Goal: Transaction & Acquisition: Purchase product/service

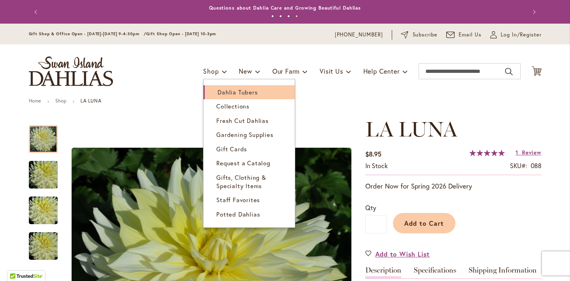
click at [235, 90] on span "Dahlia Tubers" at bounding box center [238, 92] width 40 height 8
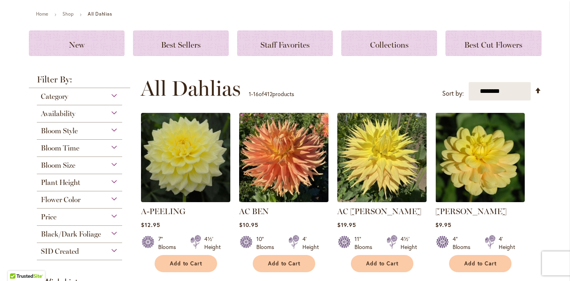
scroll to position [88, 0]
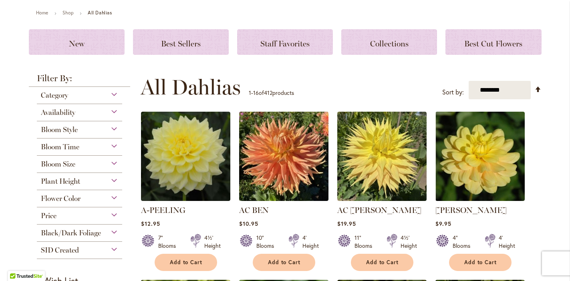
click at [112, 160] on div "Bloom Size" at bounding box center [80, 162] width 86 height 13
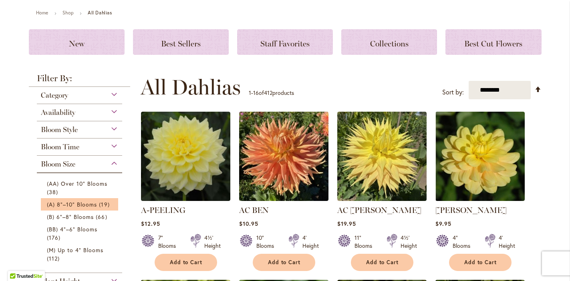
click at [75, 200] on li "(A) 8"–10" Blooms 19 items" at bounding box center [80, 204] width 78 height 12
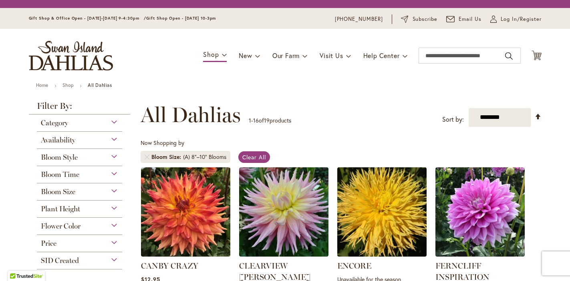
click at [75, 203] on div "Category Best Cut Flowers 1 item Out of Stock 3 items Staff Favorites 6 items" at bounding box center [80, 192] width 102 height 155
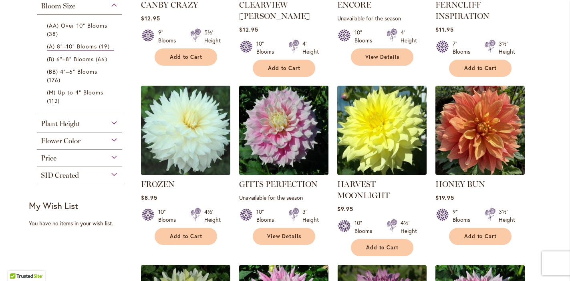
scroll to position [274, 0]
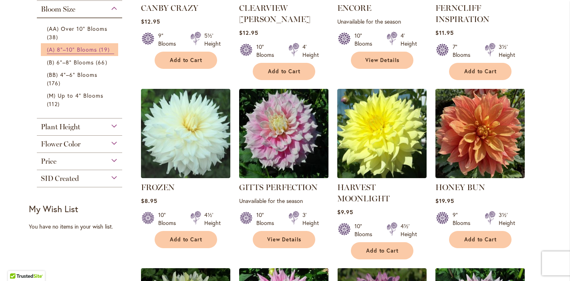
click at [83, 52] on span "(A) 8"–10" Blooms" at bounding box center [72, 50] width 50 height 8
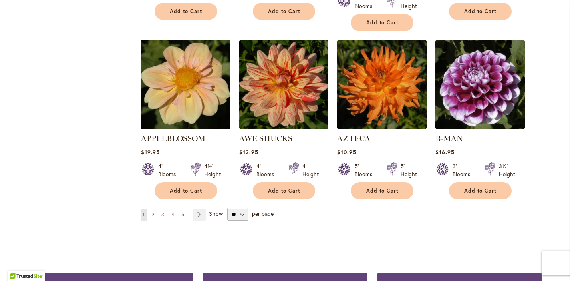
scroll to position [677, 0]
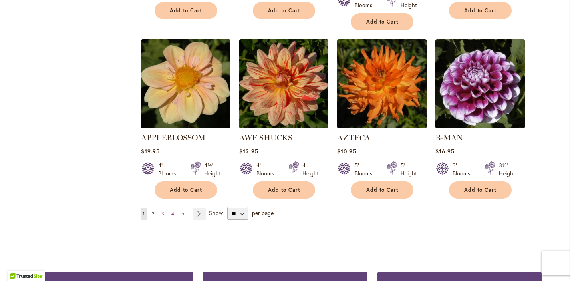
click at [152, 211] on span "2" at bounding box center [153, 214] width 2 height 6
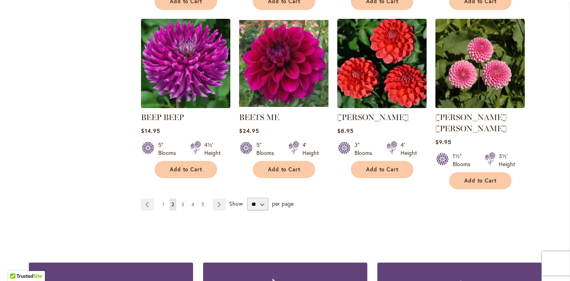
scroll to position [719, 0]
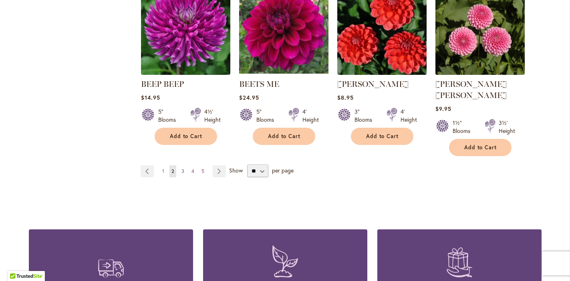
click at [181, 165] on link "Page 3" at bounding box center [183, 171] width 7 height 12
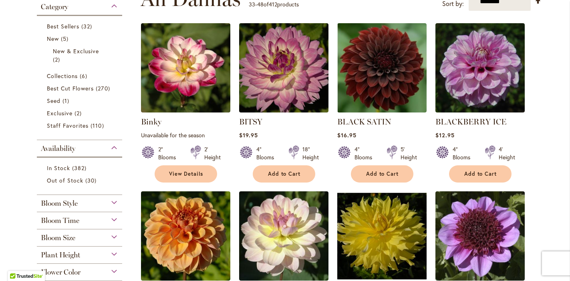
scroll to position [199, 0]
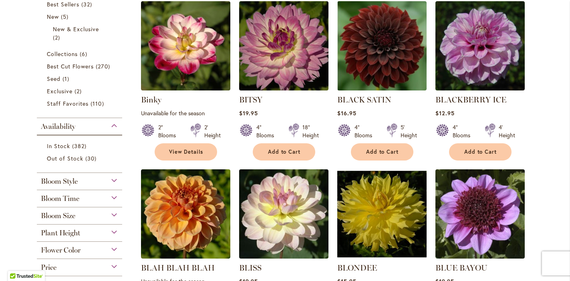
click at [115, 213] on div "Bloom Size" at bounding box center [80, 214] width 86 height 13
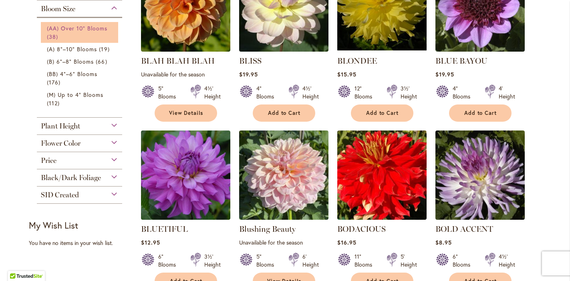
click at [78, 28] on span "(AA) Over 10" Blooms" at bounding box center [77, 28] width 61 height 8
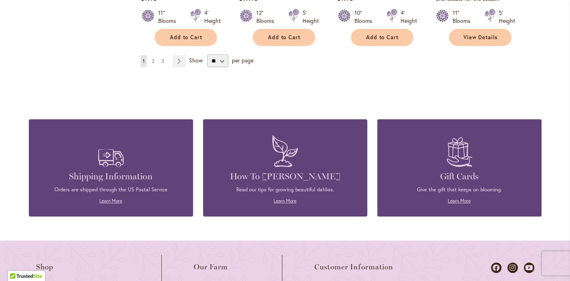
scroll to position [813, 0]
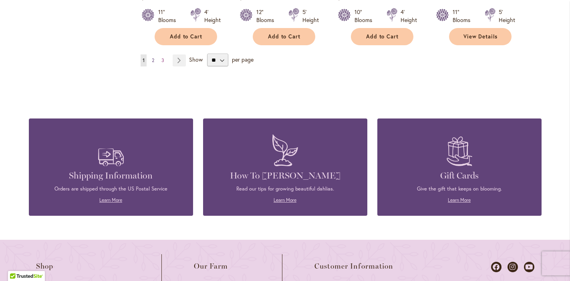
click at [155, 60] on link "Page 2" at bounding box center [153, 60] width 6 height 12
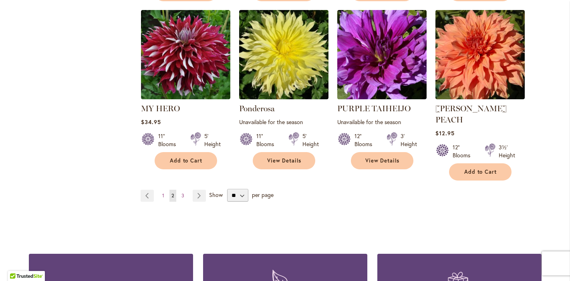
scroll to position [678, 0]
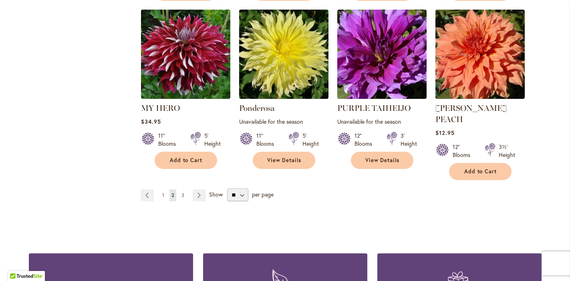
click at [182, 192] on span "3" at bounding box center [183, 195] width 3 height 6
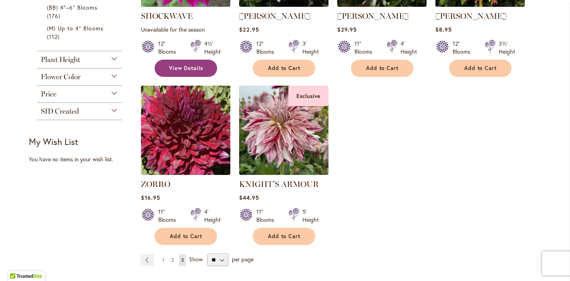
scroll to position [266, 0]
